Goal: Task Accomplishment & Management: Manage account settings

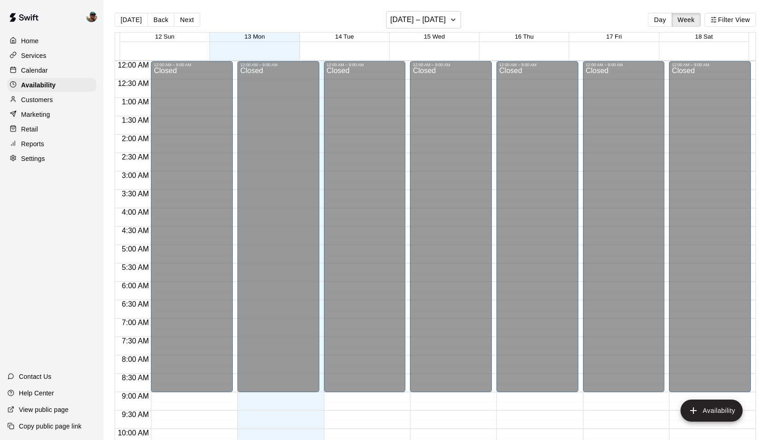
scroll to position [494, 0]
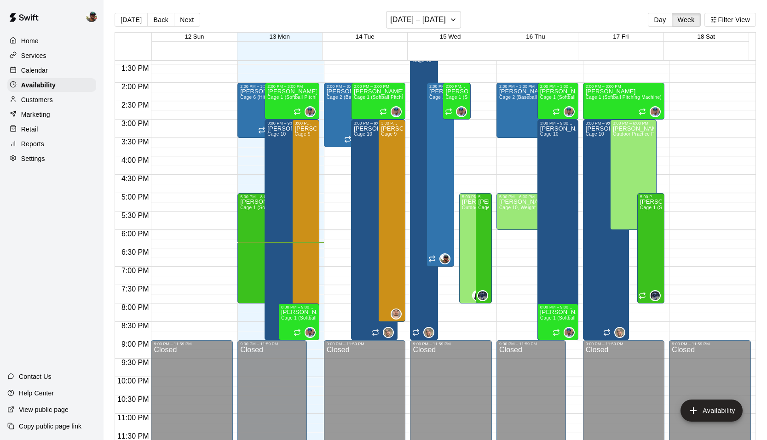
click at [36, 72] on p "Calendar" at bounding box center [34, 70] width 27 height 9
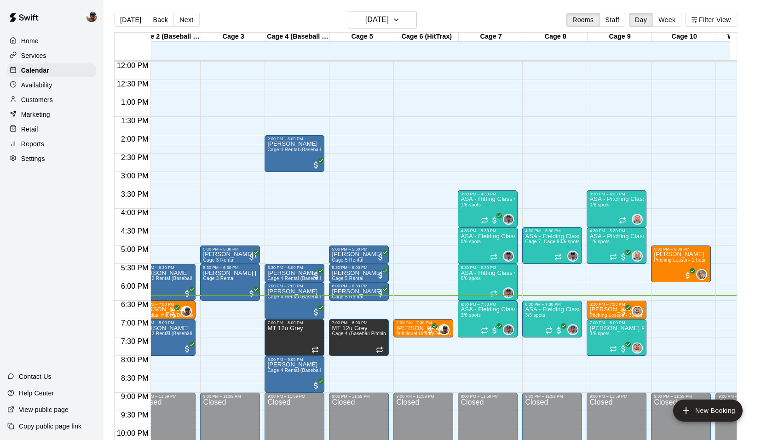
scroll to position [0, 80]
click at [600, 305] on div "6:30 PM – 7:00 PM" at bounding box center [616, 304] width 54 height 5
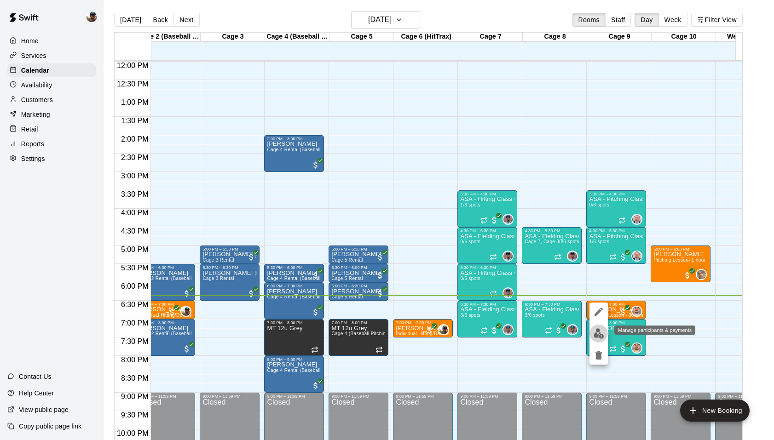
click at [598, 331] on img "edit" at bounding box center [598, 333] width 11 height 11
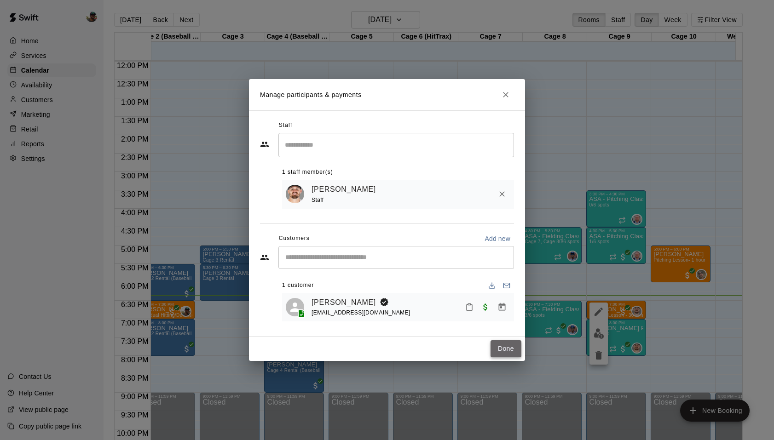
click at [506, 352] on button "Done" at bounding box center [505, 348] width 31 height 17
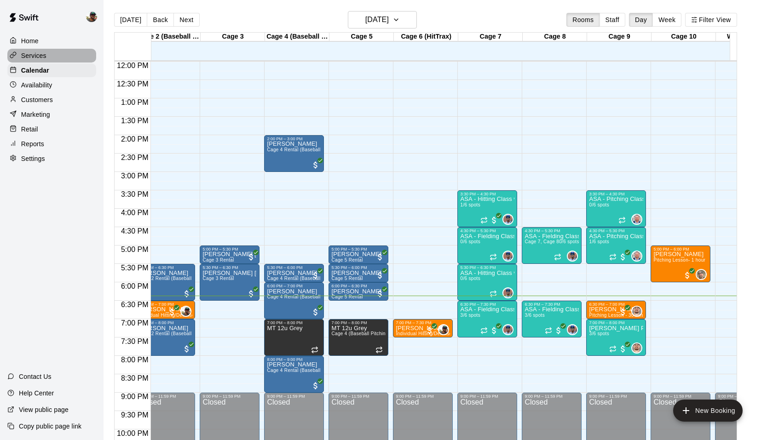
click at [39, 57] on p "Services" at bounding box center [33, 55] width 25 height 9
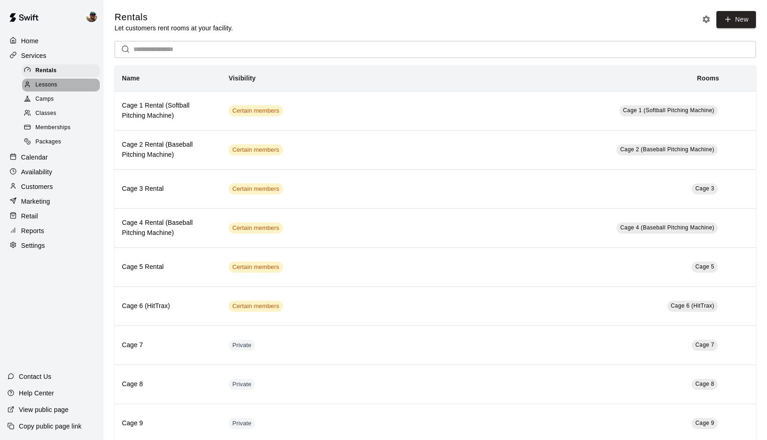
click at [54, 84] on span "Lessons" at bounding box center [46, 84] width 22 height 9
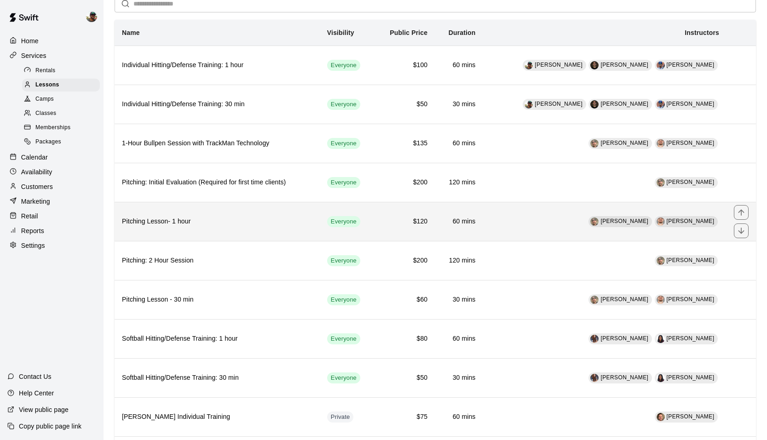
scroll to position [45, 0]
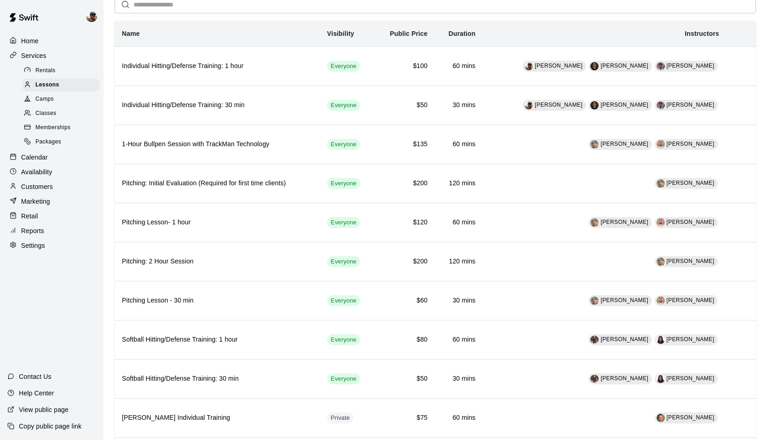
click at [46, 110] on span "Classes" at bounding box center [45, 113] width 21 height 9
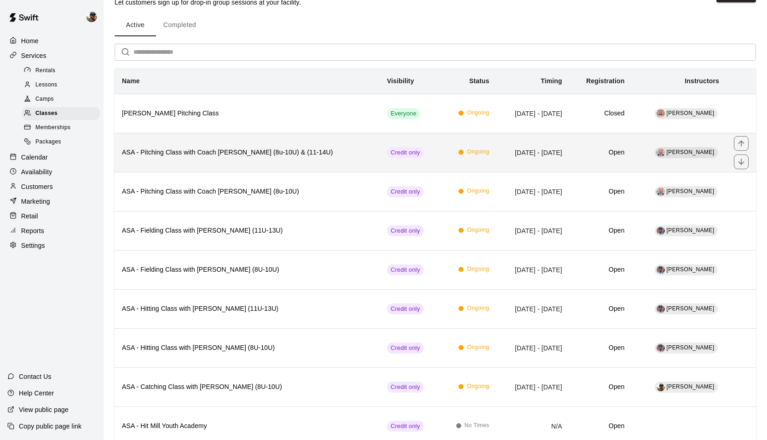
scroll to position [29, 0]
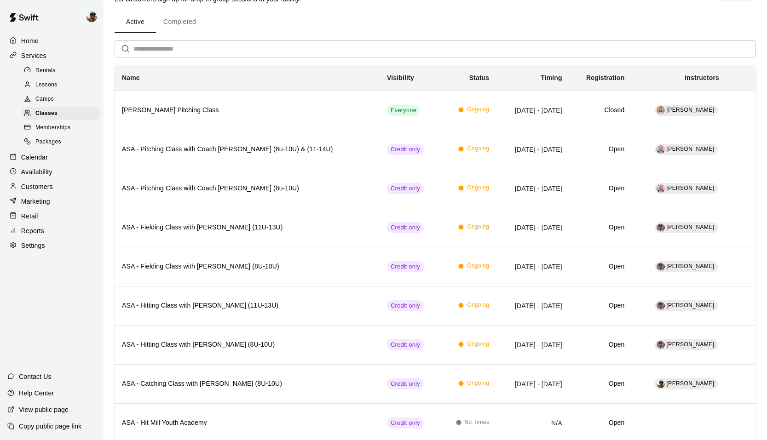
click at [37, 156] on p "Calendar" at bounding box center [34, 157] width 27 height 9
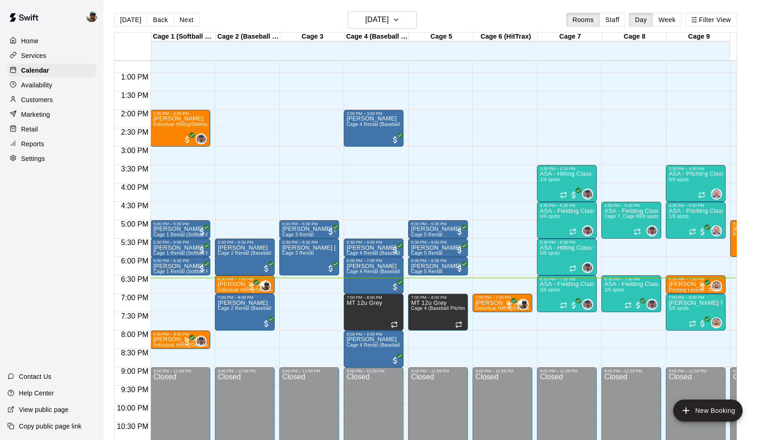
scroll to position [501, 0]
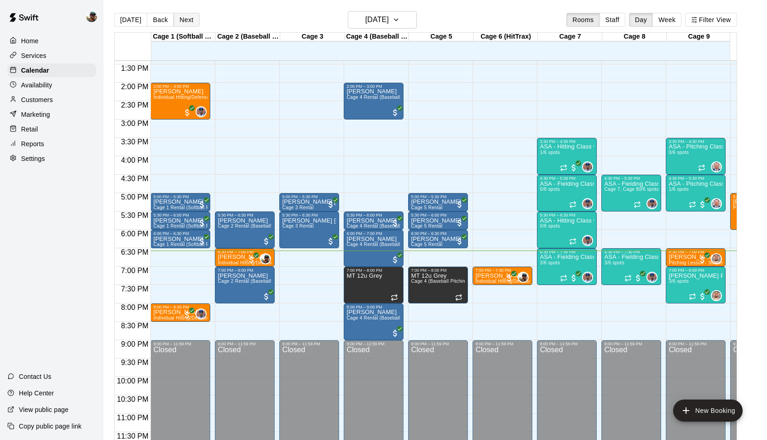
click at [188, 24] on button "Next" at bounding box center [186, 20] width 26 height 14
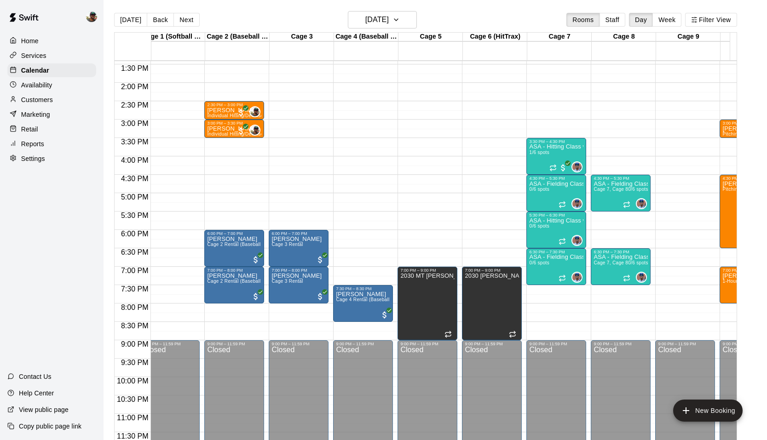
scroll to position [0, 0]
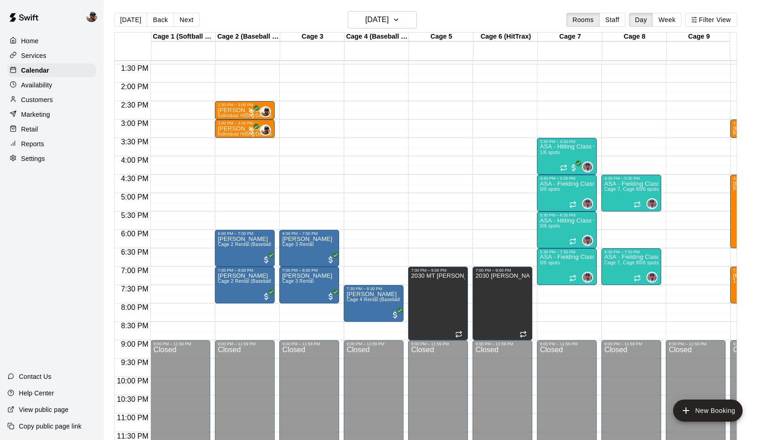
click at [32, 89] on p "Availability" at bounding box center [36, 84] width 31 height 9
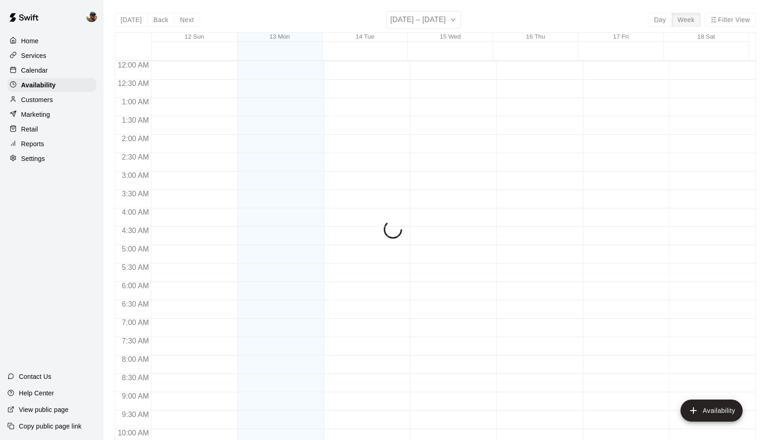
scroll to position [494, 0]
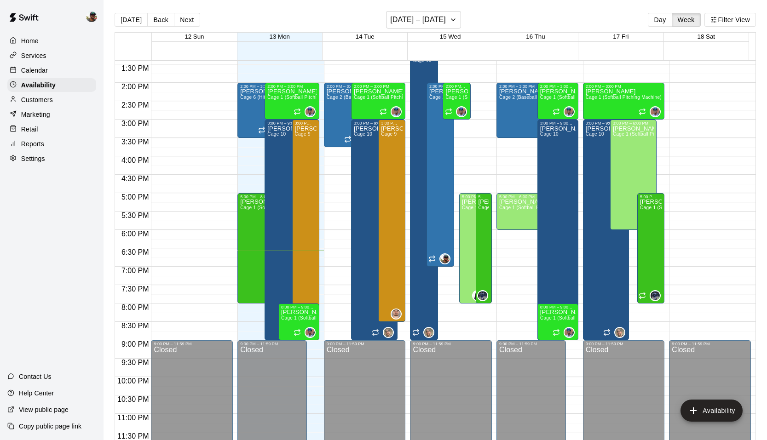
click at [35, 70] on p "Calendar" at bounding box center [34, 70] width 27 height 9
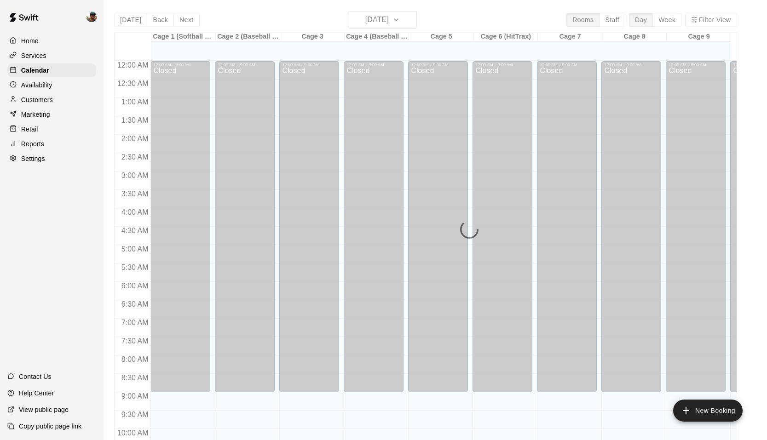
scroll to position [466, 0]
